Goal: Entertainment & Leisure: Consume media (video, audio)

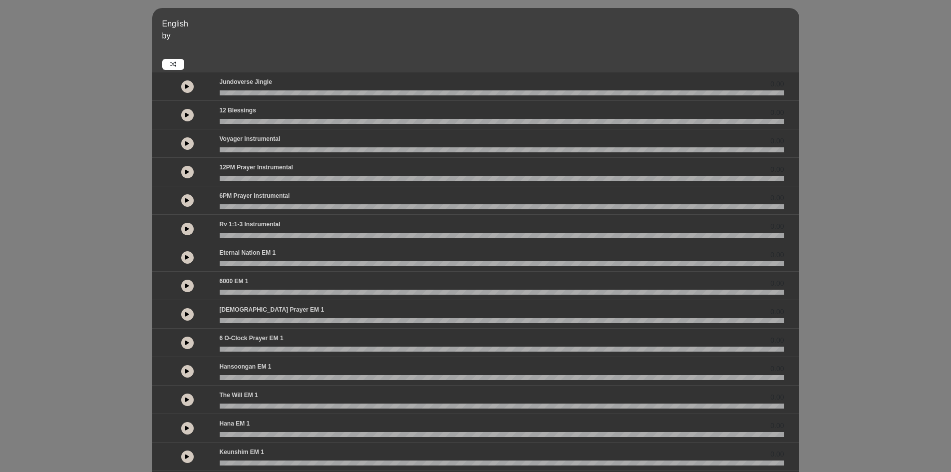
click at [187, 226] on button at bounding box center [187, 229] width 12 height 12
click at [123, 327] on div "English by 0.00 0.00 0.00" at bounding box center [475, 296] width 951 height 577
click at [184, 141] on button at bounding box center [187, 143] width 12 height 12
click at [187, 143] on icon at bounding box center [187, 143] width 3 height 5
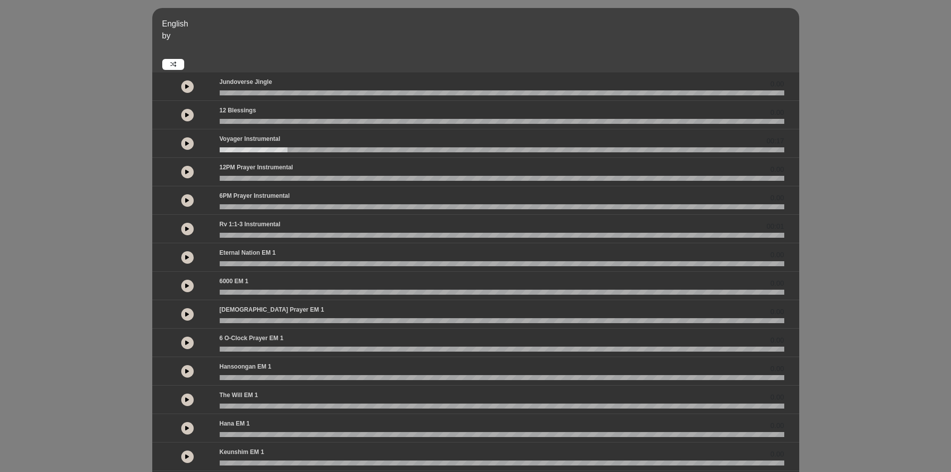
click at [51, 352] on div "English by 0.00 0.00 00:17" at bounding box center [475, 296] width 951 height 577
drag, startPoint x: 236, startPoint y: 149, endPoint x: 220, endPoint y: 146, distance: 15.8
click at [220, 146] on div "Voyager Instrumental 00:17" at bounding box center [502, 143] width 577 height 18
click at [228, 150] on wave at bounding box center [502, 149] width 565 height 5
click at [226, 150] on wave at bounding box center [502, 149] width 565 height 5
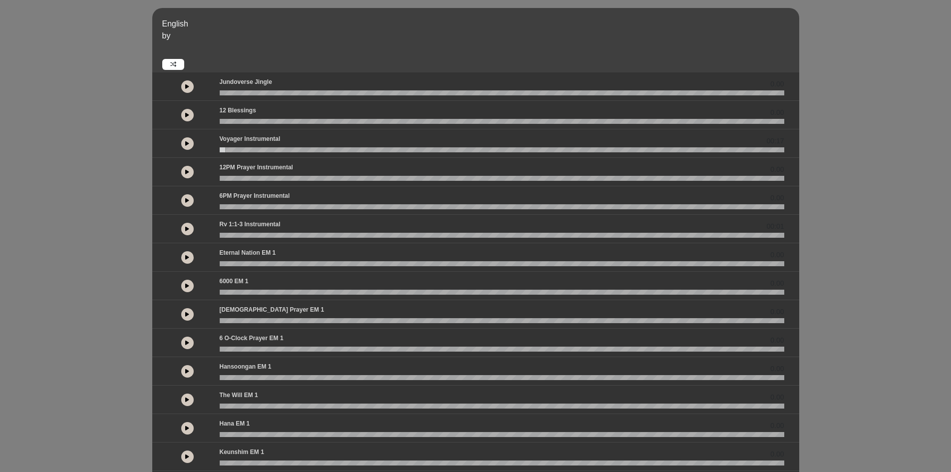
click at [186, 139] on button at bounding box center [187, 143] width 12 height 12
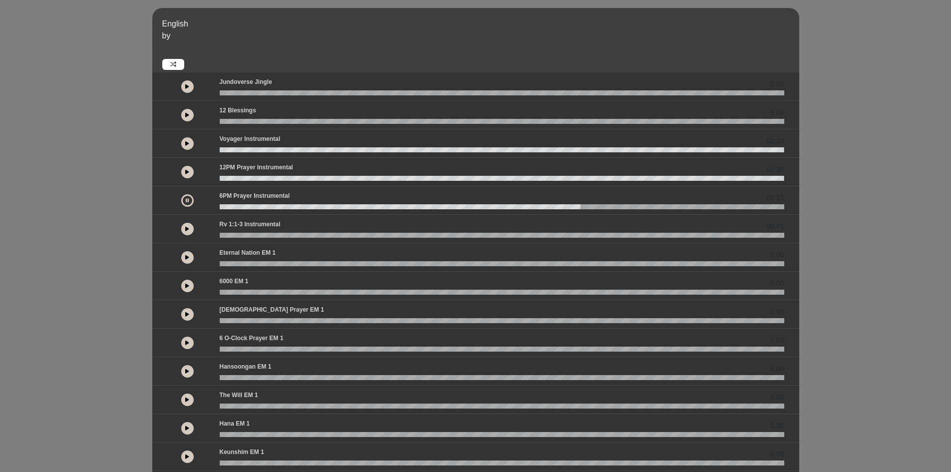
click at [184, 202] on button at bounding box center [187, 200] width 12 height 12
